Goal: Navigation & Orientation: Find specific page/section

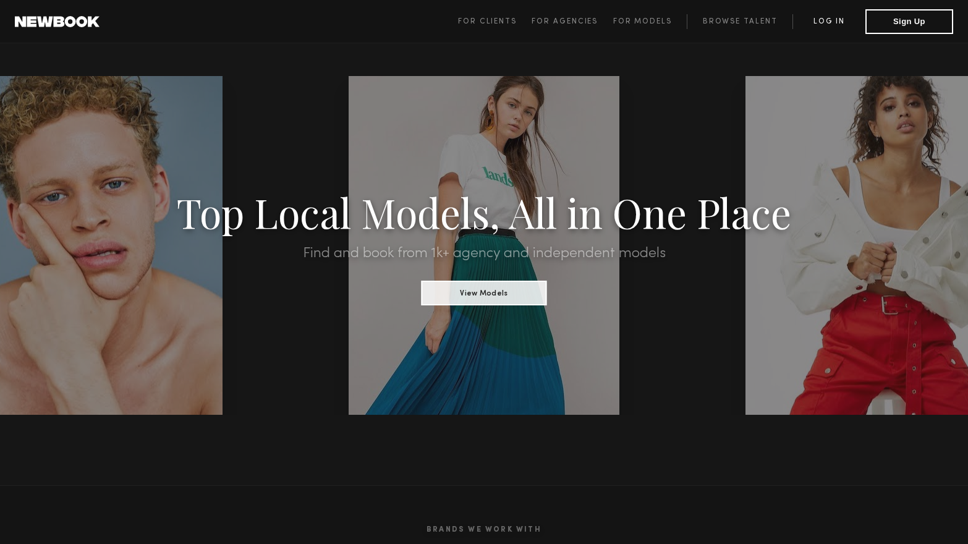
click at [822, 23] on link "Log in" at bounding box center [829, 21] width 73 height 15
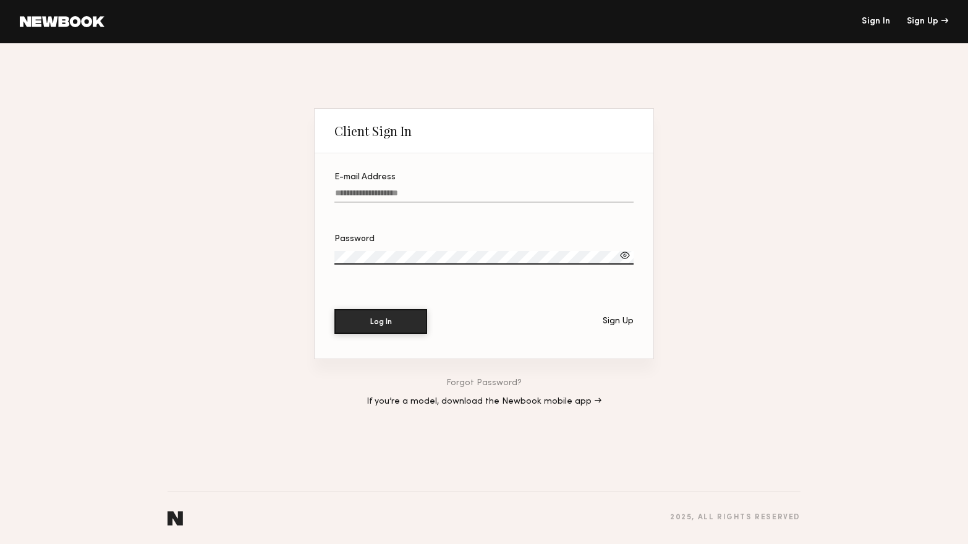
type input "**********"
click at [381, 321] on button "Log In" at bounding box center [380, 321] width 93 height 25
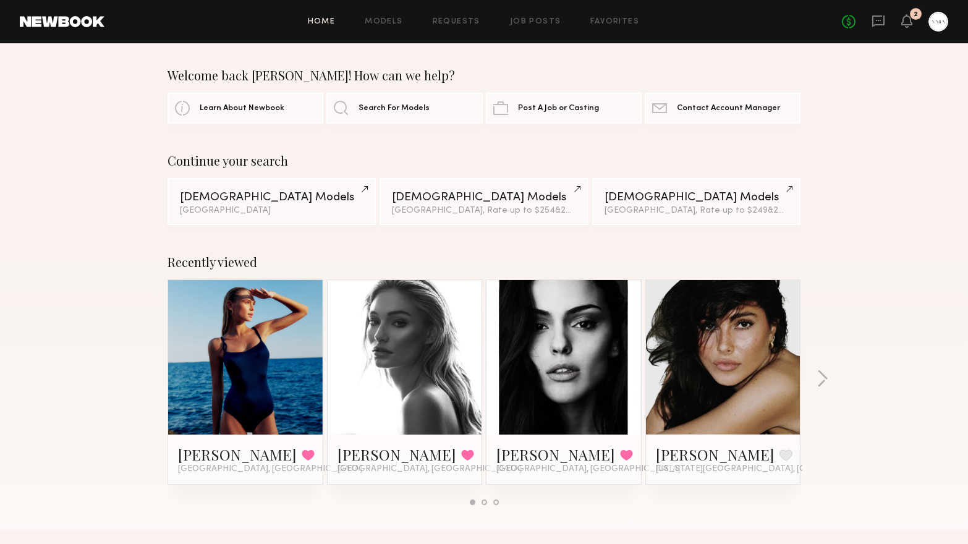
click at [697, 355] on link at bounding box center [723, 357] width 75 height 155
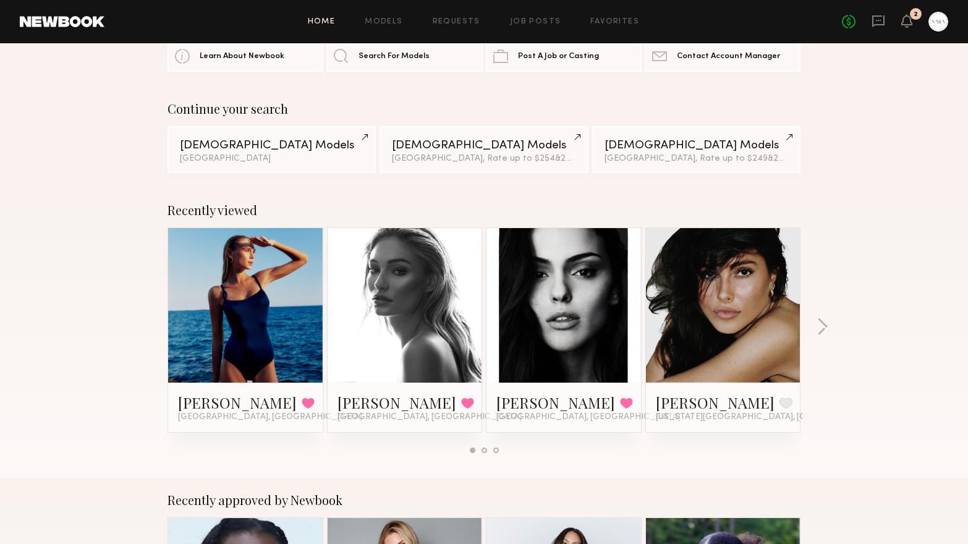
scroll to position [53, 0]
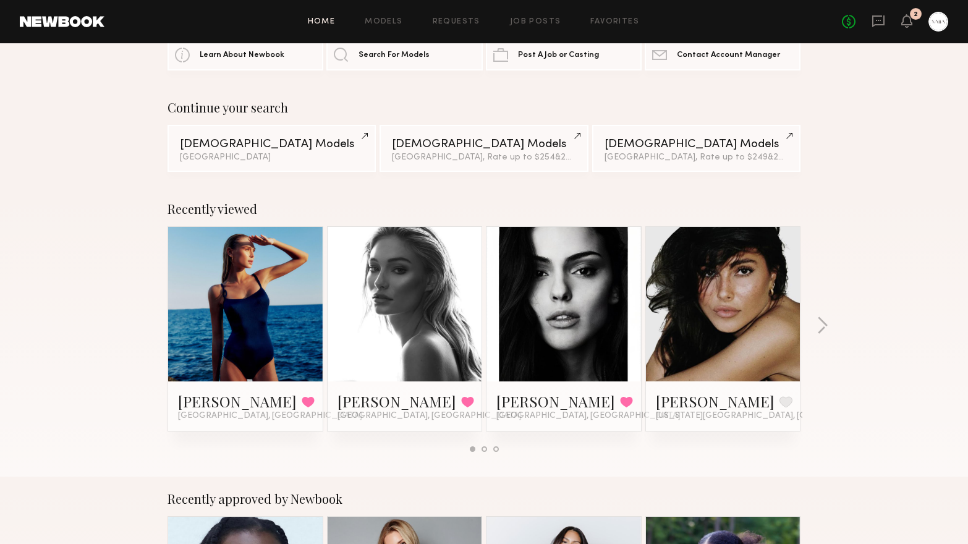
click at [705, 302] on link at bounding box center [723, 304] width 75 height 155
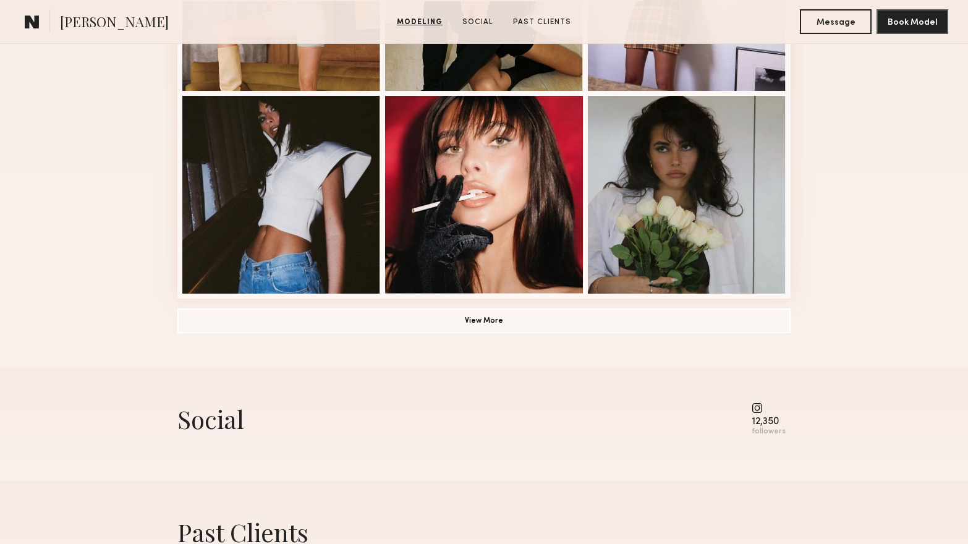
scroll to position [881, 0]
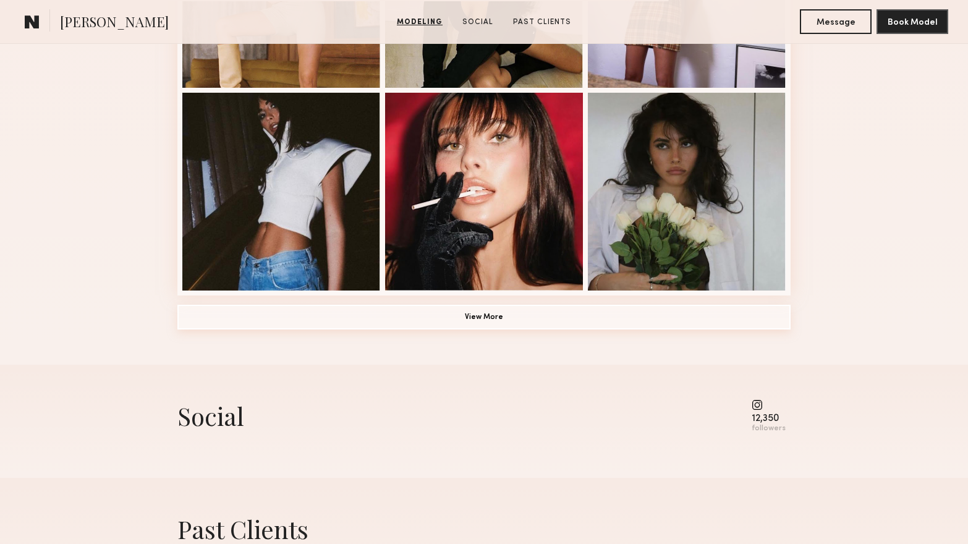
click at [377, 328] on button "View More" at bounding box center [483, 317] width 613 height 25
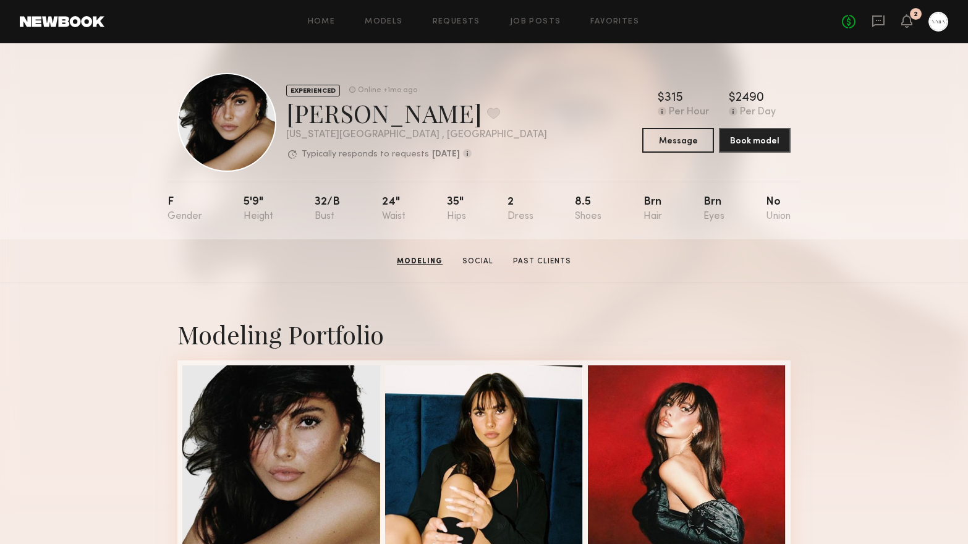
scroll to position [0, 0]
